Goal: Information Seeking & Learning: Learn about a topic

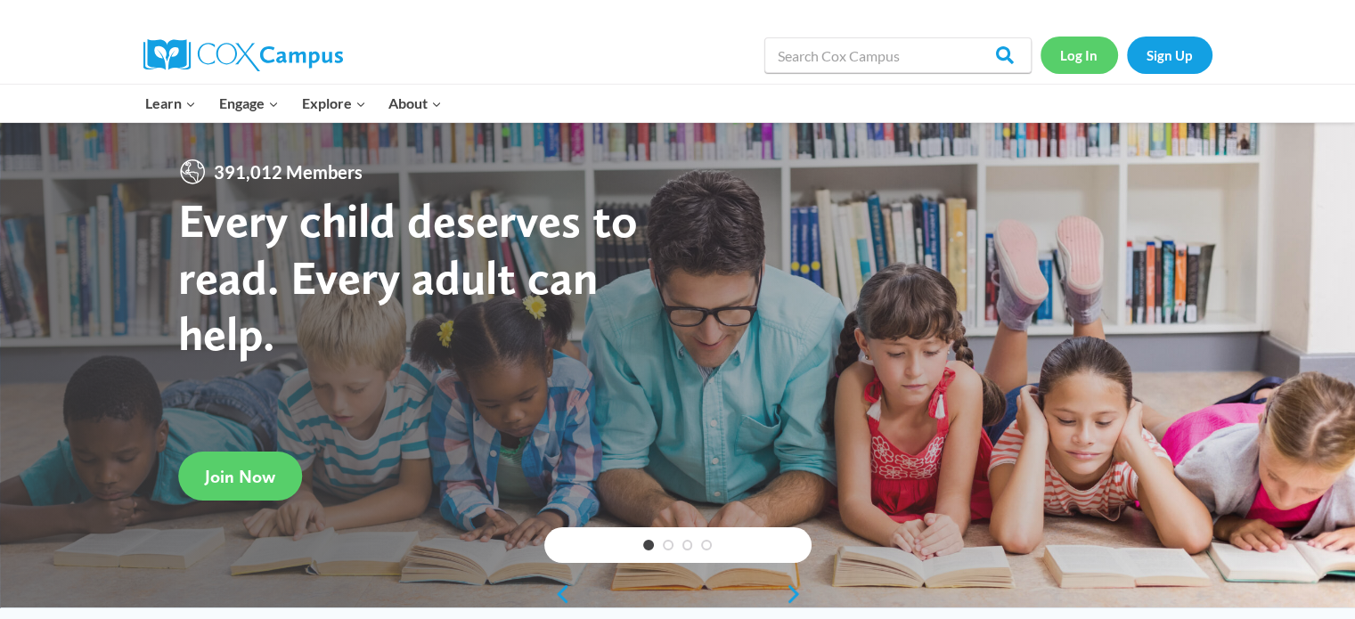
click at [1080, 47] on link "Log In" at bounding box center [1078, 55] width 77 height 37
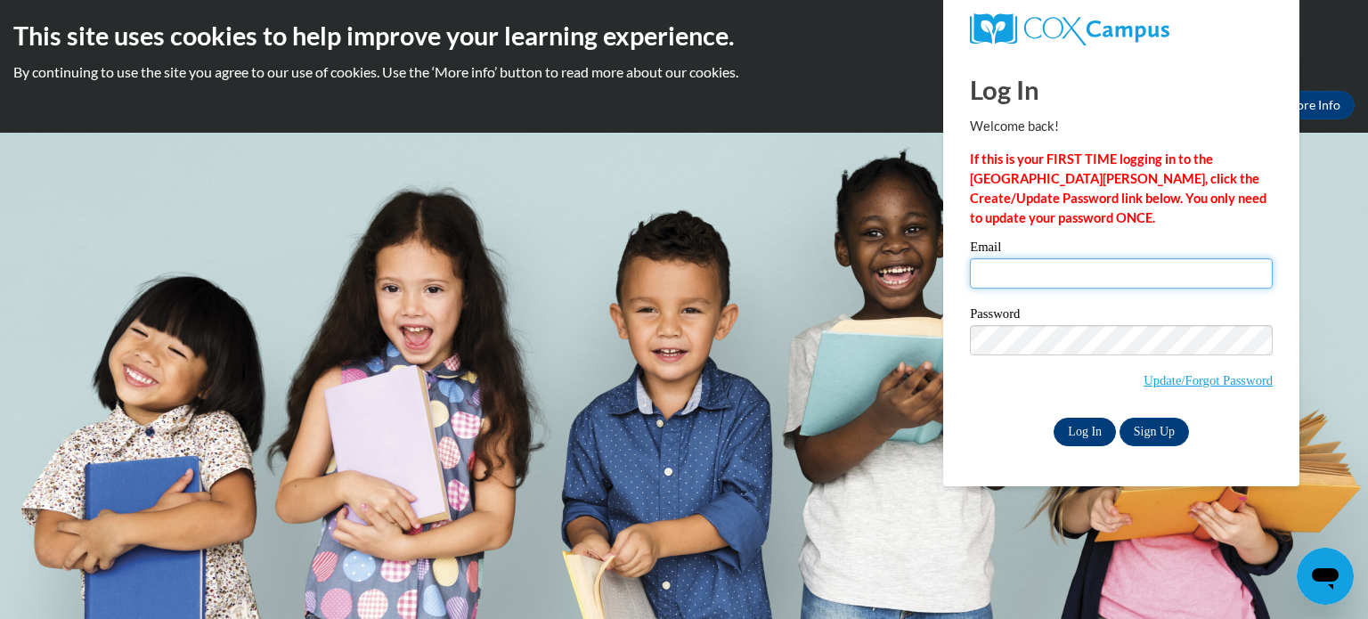
type input "hettchr@sdmfschools.org"
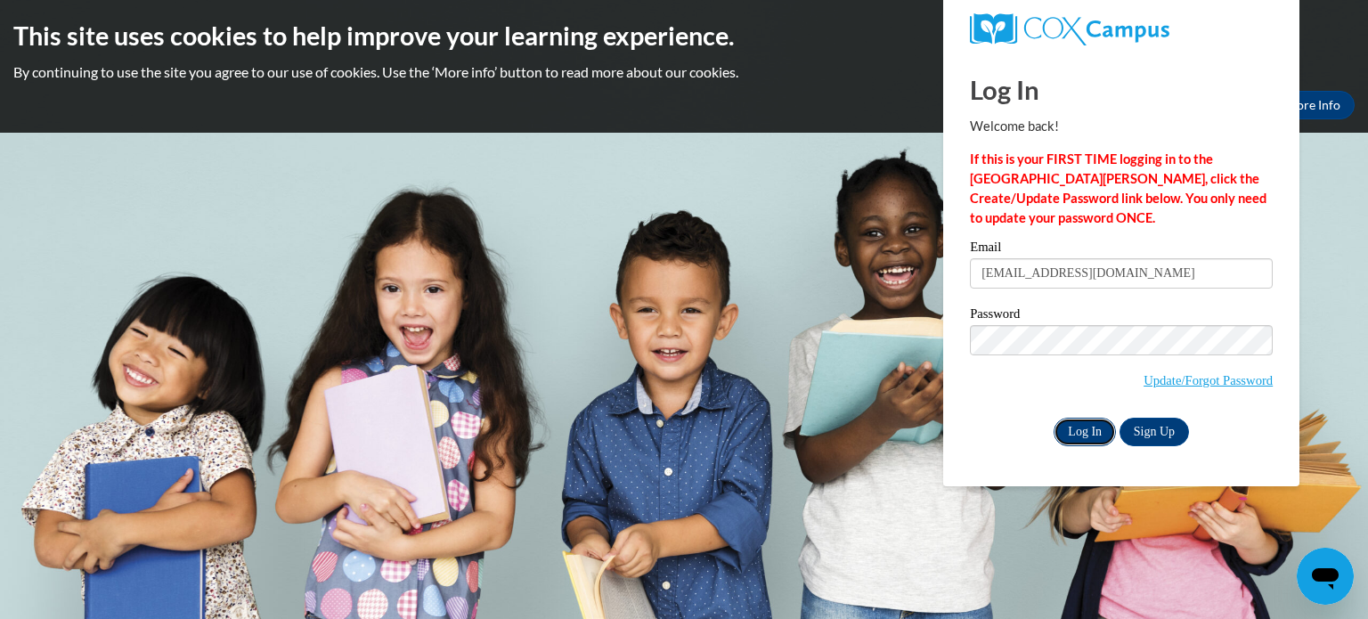
click at [1095, 435] on input "Log In" at bounding box center [1085, 432] width 62 height 29
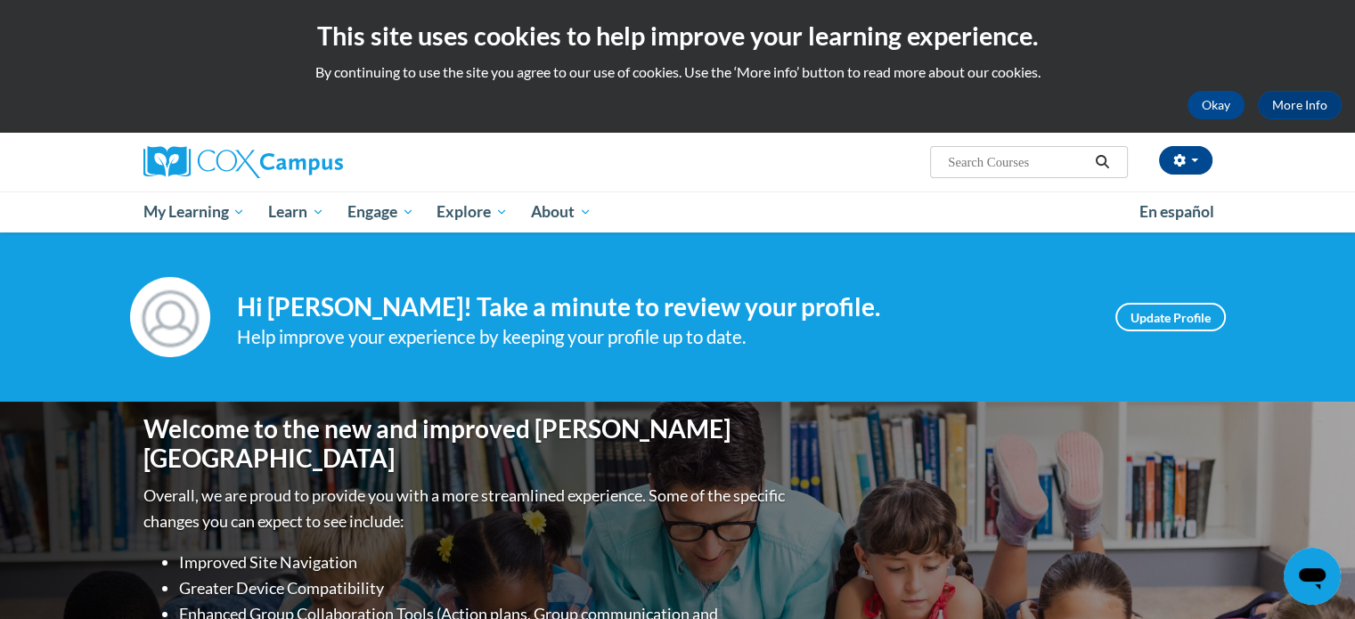
click at [1023, 169] on input "Search..." at bounding box center [1017, 161] width 143 height 21
type input "fluency"
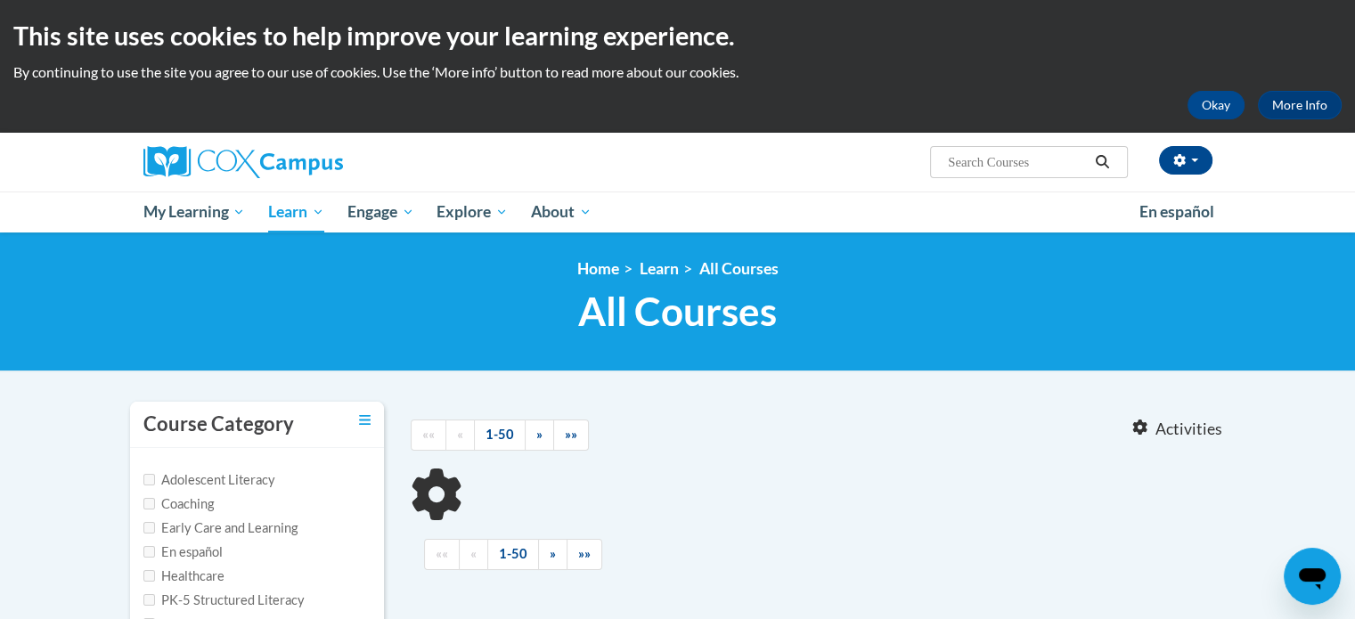
type input "fluency"
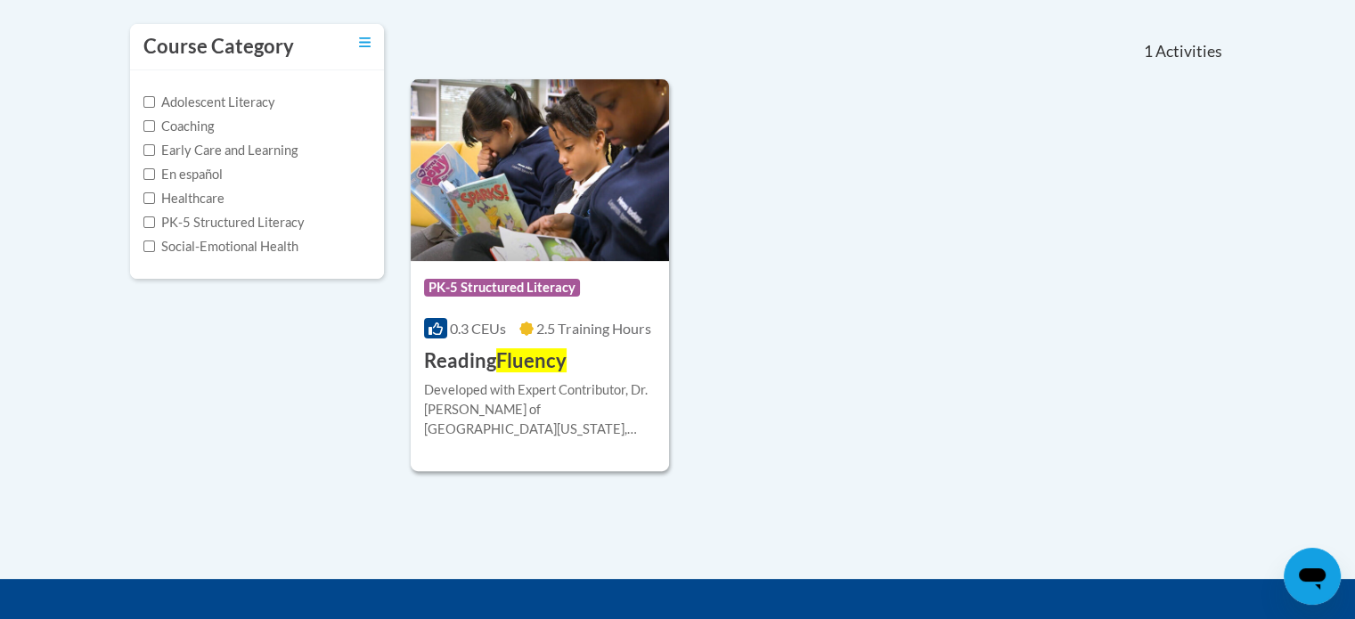
scroll to position [381, 0]
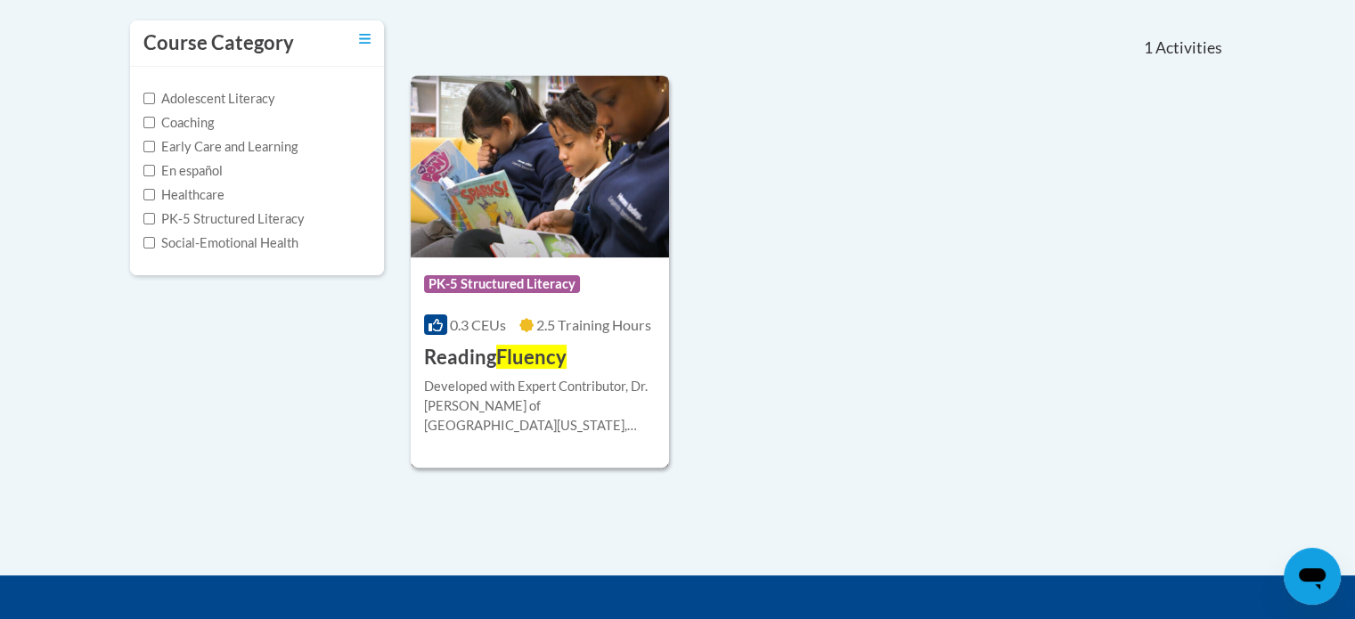
click at [490, 377] on div "Developed with Expert Contributor, Dr. Laura Rhinehart of University California…" at bounding box center [540, 406] width 232 height 59
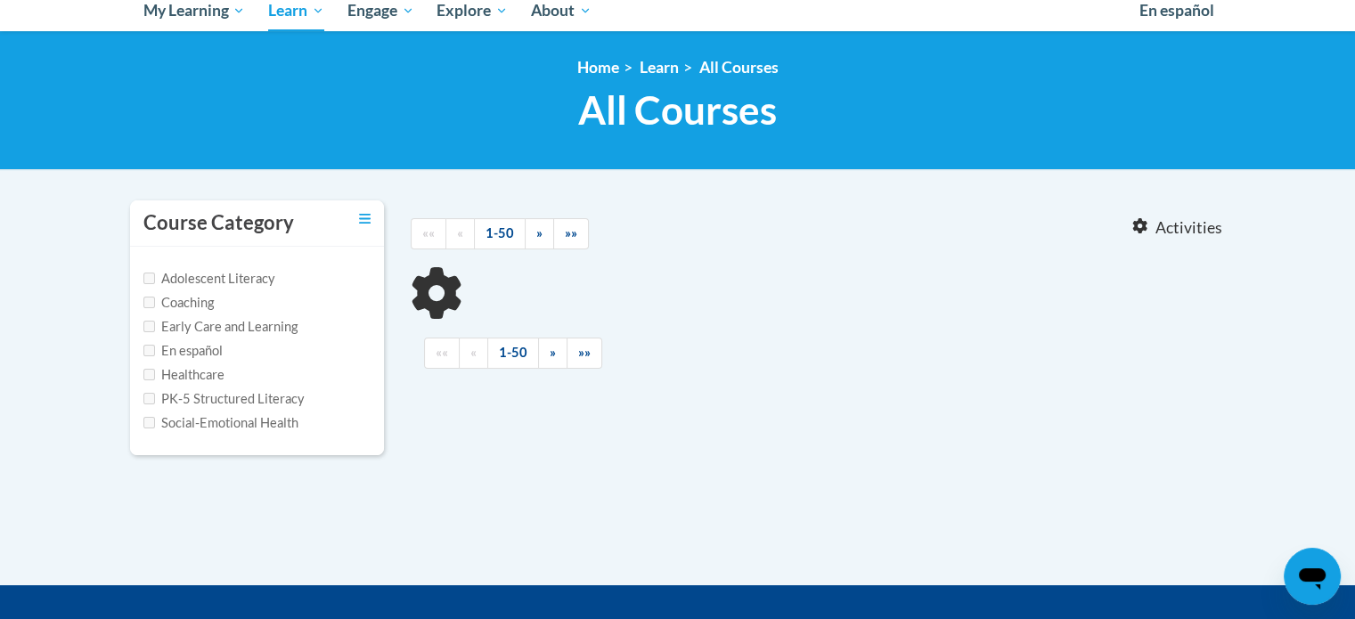
scroll to position [202, 0]
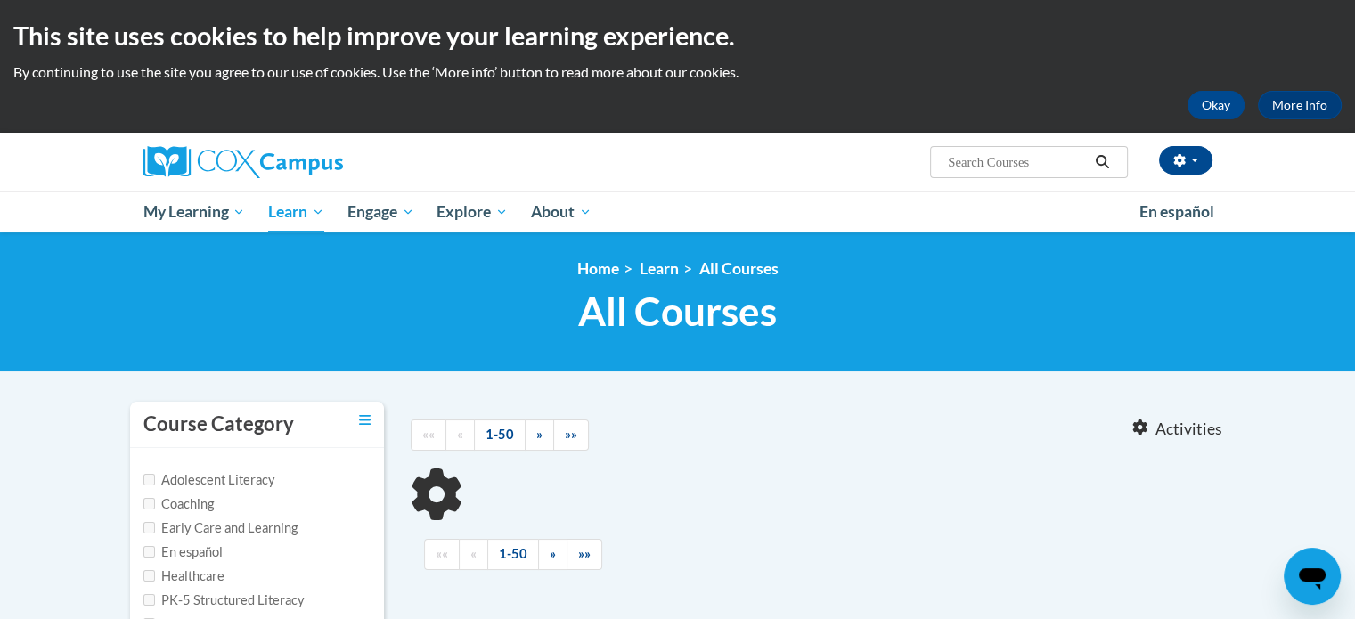
click at [1005, 162] on input "Search..." at bounding box center [1017, 161] width 143 height 21
type input "fluency"
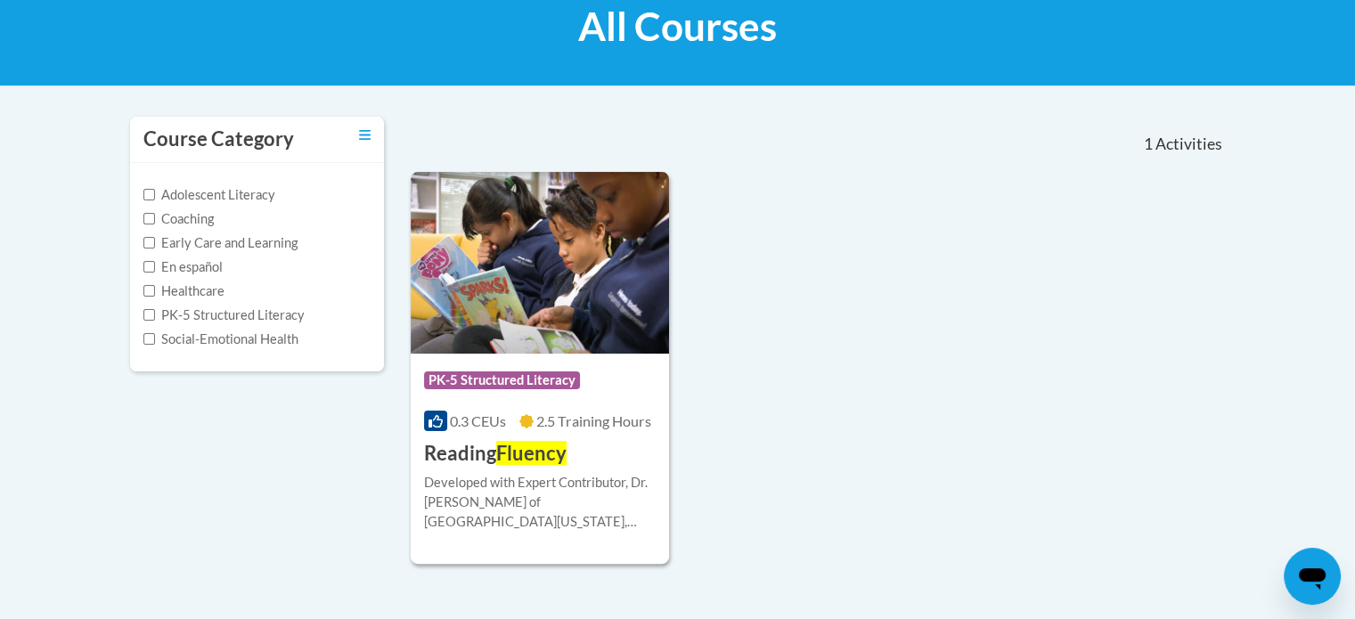
scroll to position [285, 0]
click at [490, 257] on img at bounding box center [540, 263] width 259 height 182
